Goal: Task Accomplishment & Management: Complete application form

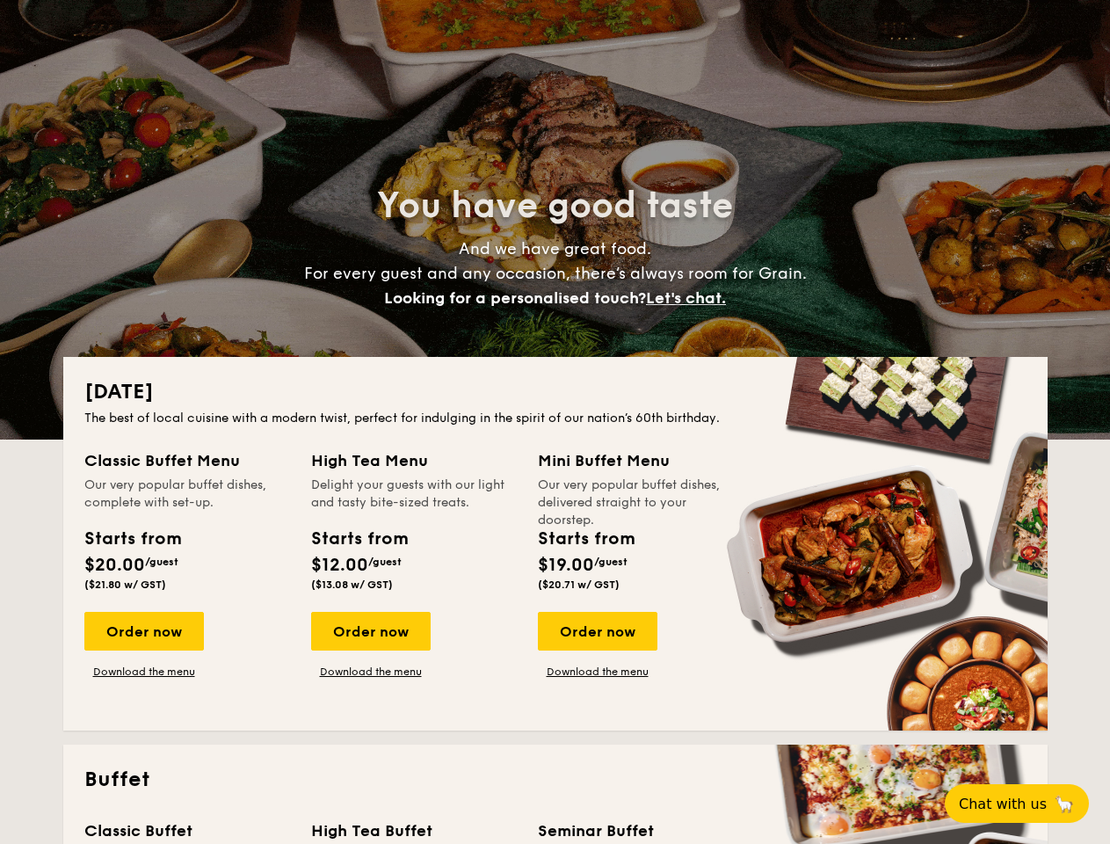
click at [555, 422] on div "The best of local cuisine with a modern twist, perfect for indulging in the spi…" at bounding box center [555, 419] width 942 height 18
click at [691, 298] on span "Let's chat." at bounding box center [686, 297] width 80 height 19
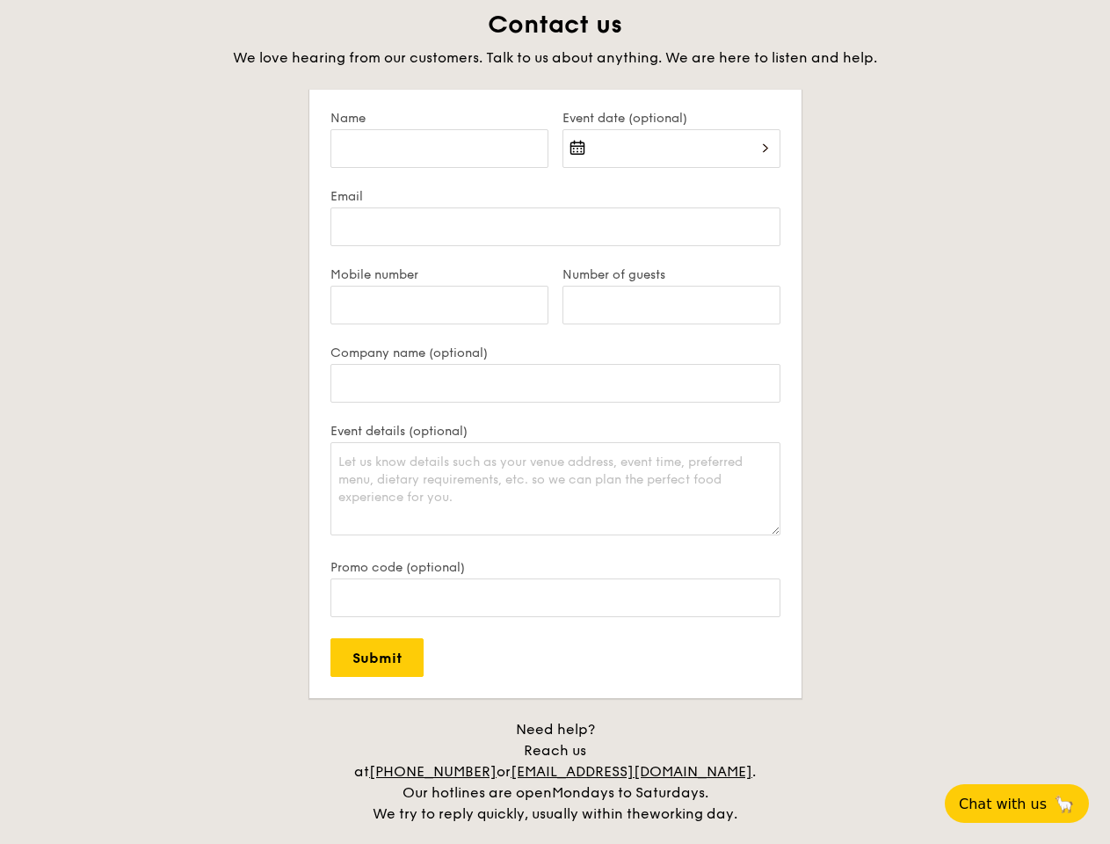
click at [1027, 803] on span "Chat with us" at bounding box center [1003, 803] width 88 height 17
